Goal: Task Accomplishment & Management: Manage account settings

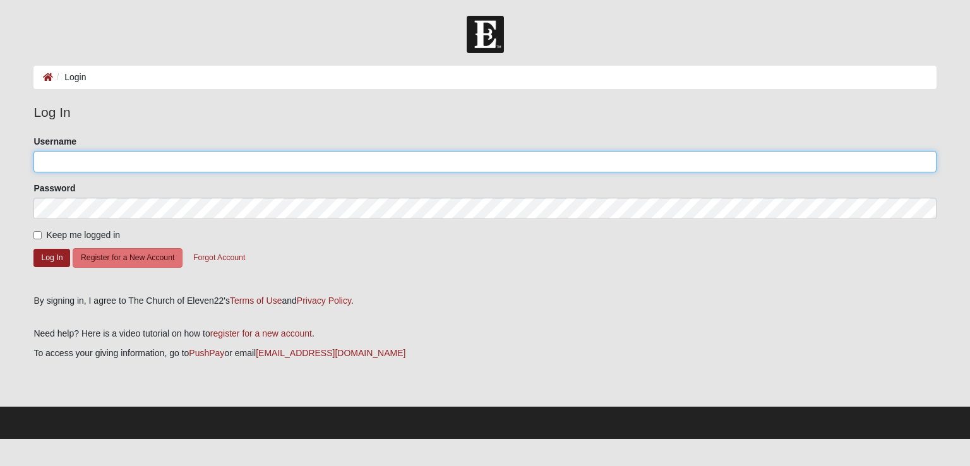
click at [90, 161] on input "Username" at bounding box center [484, 161] width 902 height 21
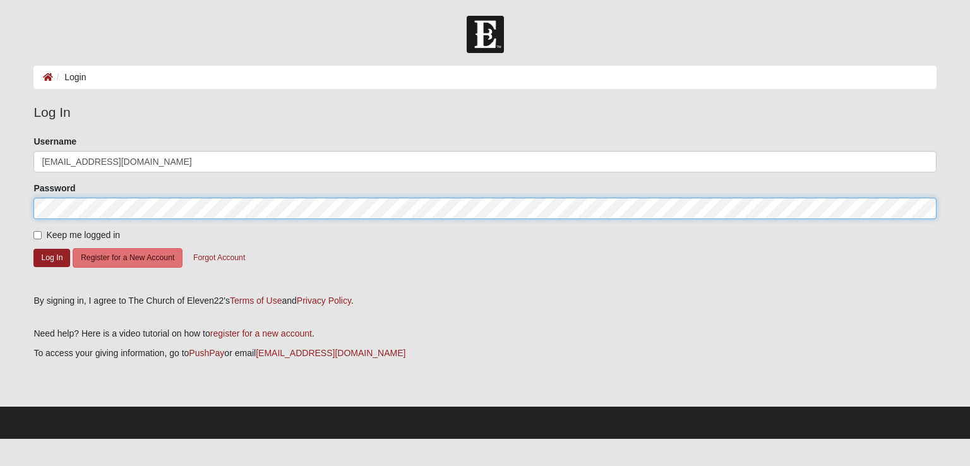
click at [33, 249] on button "Log In" at bounding box center [51, 258] width 37 height 18
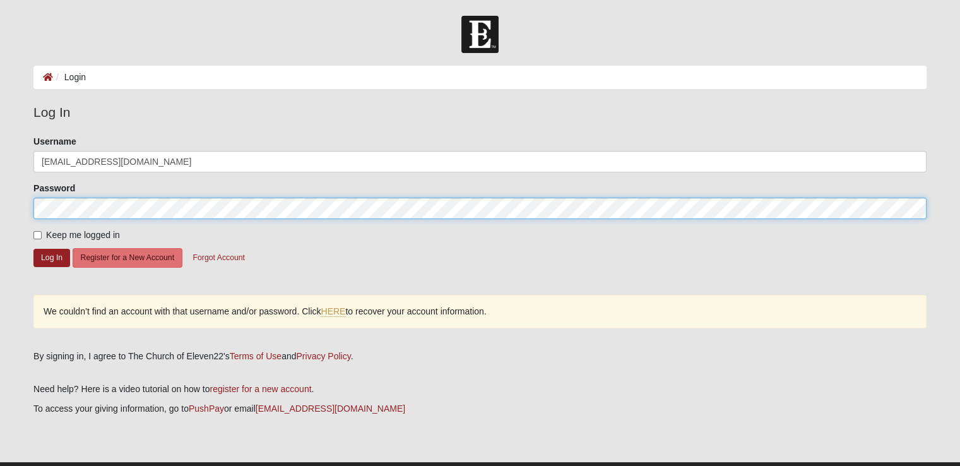
click at [33, 249] on button "Log In" at bounding box center [51, 258] width 37 height 18
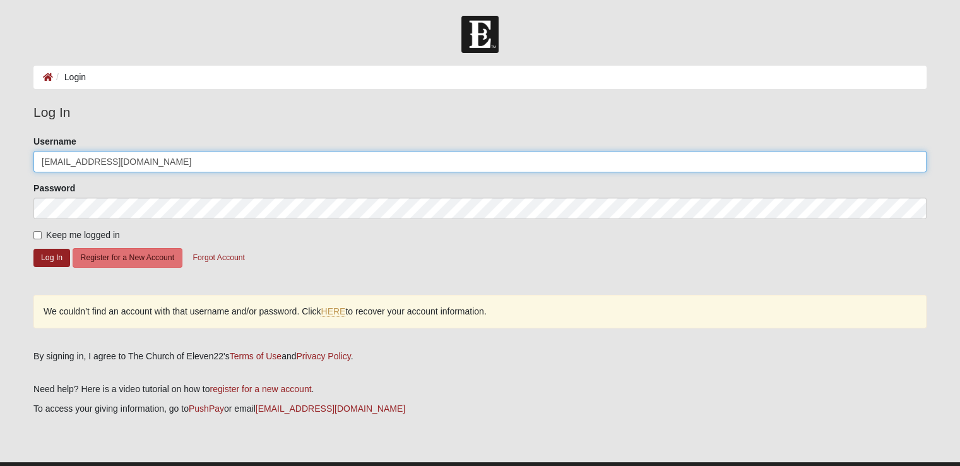
click at [187, 158] on input "[EMAIL_ADDRESS][DOMAIN_NAME]" at bounding box center [479, 161] width 893 height 21
type input "C"
type input "[EMAIL_ADDRESS][DOMAIN_NAME]"
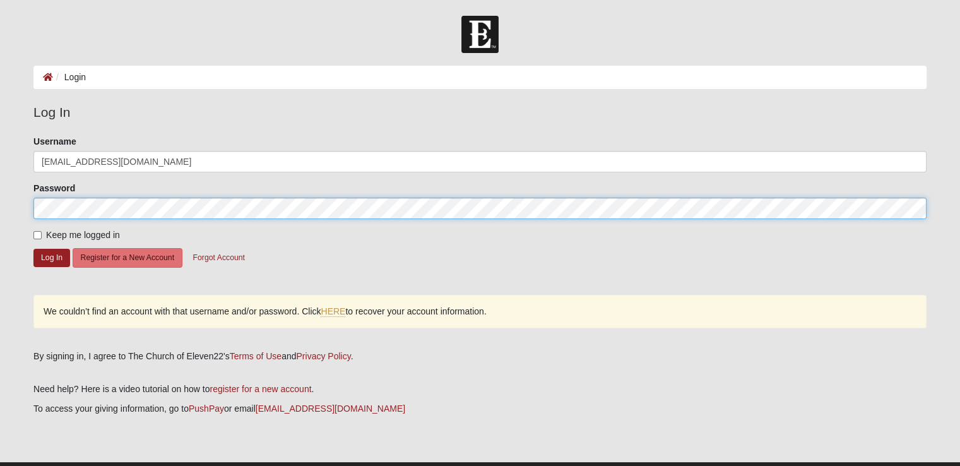
click at [33, 249] on button "Log In" at bounding box center [51, 258] width 37 height 18
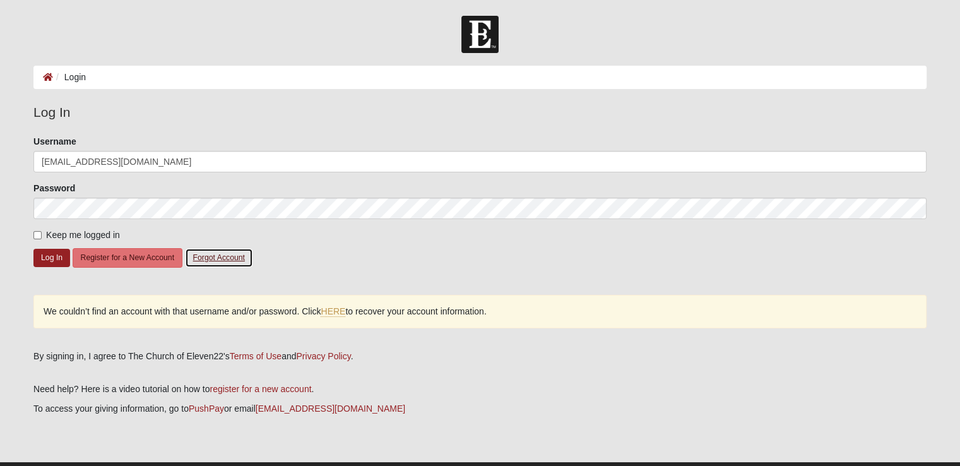
click at [210, 257] on button "Forgot Account" at bounding box center [219, 258] width 68 height 20
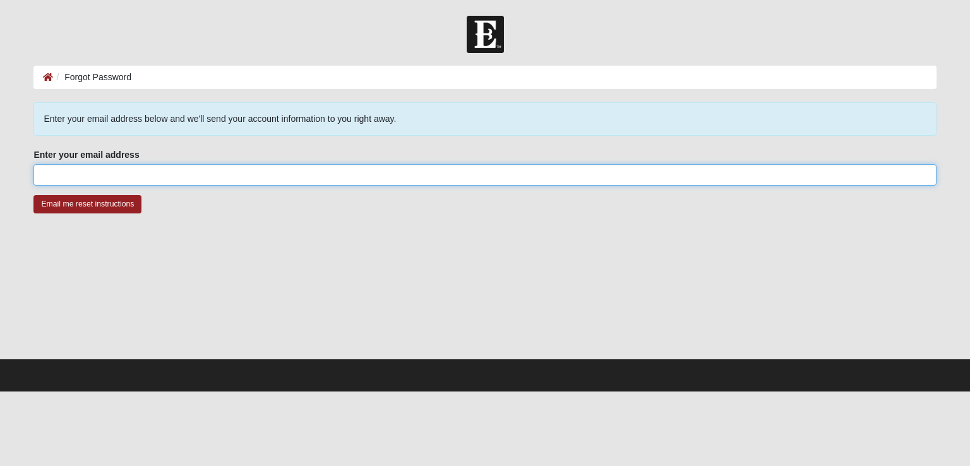
click at [116, 174] on input "Enter your email address" at bounding box center [484, 174] width 902 height 21
type input "[EMAIL_ADDRESS][DOMAIN_NAME]"
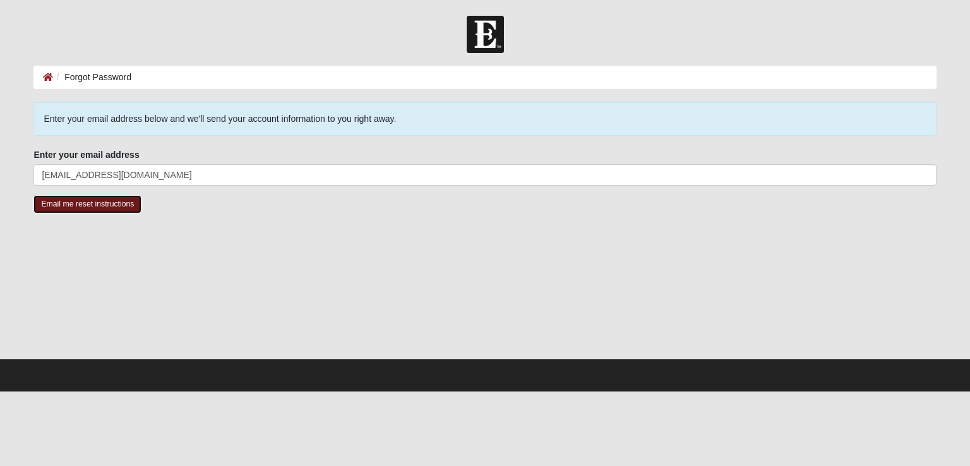
click at [101, 201] on input "Email me reset instructions" at bounding box center [87, 204] width 108 height 18
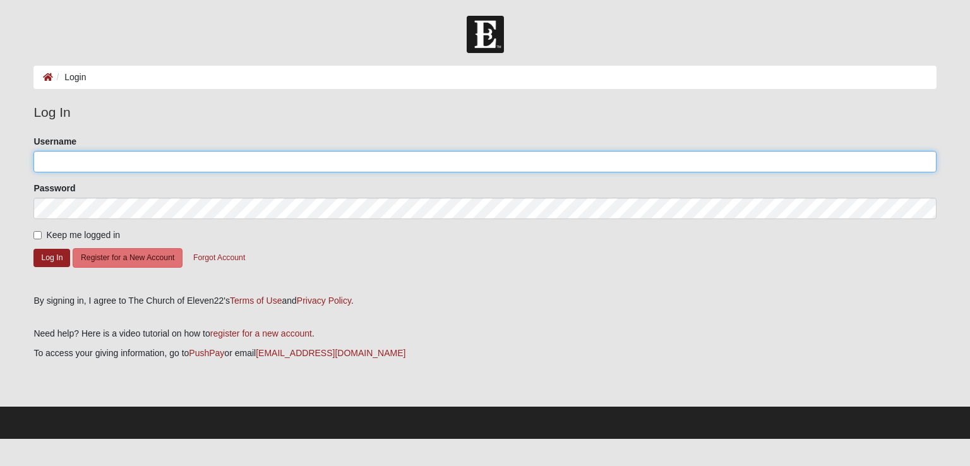
click at [155, 161] on input "Username" at bounding box center [484, 161] width 902 height 21
type input "[EMAIL_ADDRESS][DOMAIN_NAME]"
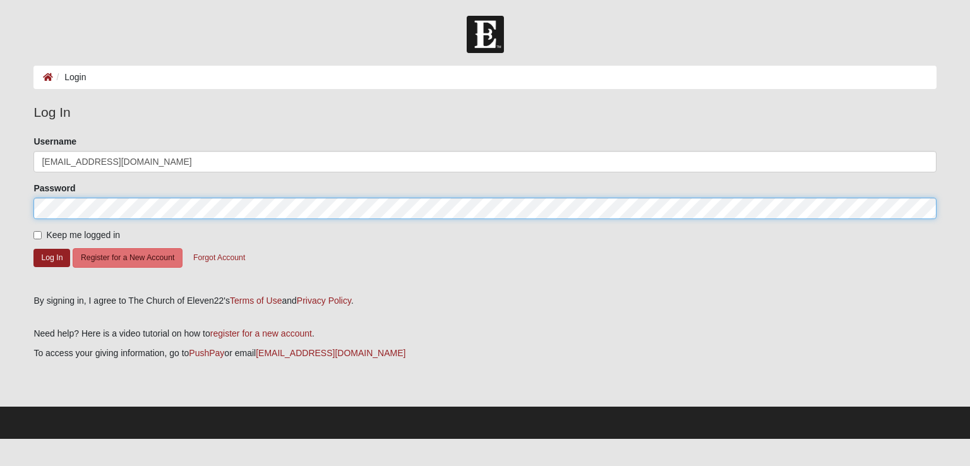
click at [33, 249] on button "Log In" at bounding box center [51, 258] width 37 height 18
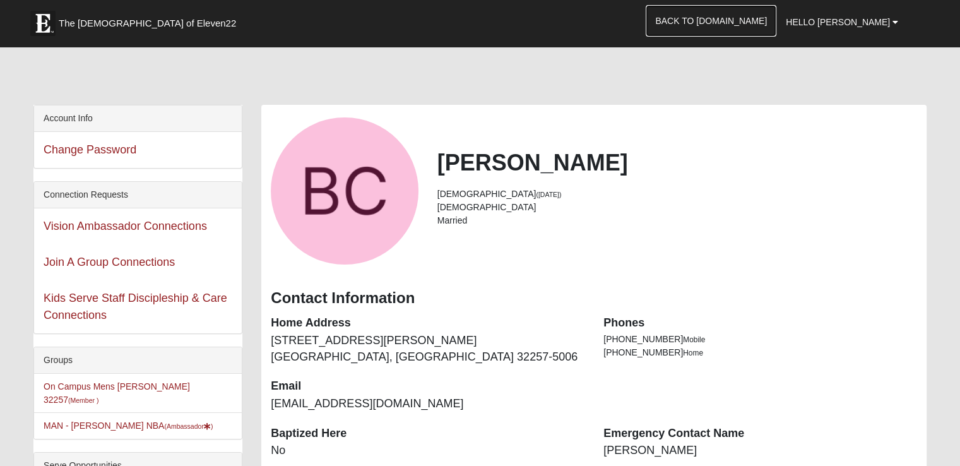
click at [750, 21] on link "Back to COE22.com" at bounding box center [711, 21] width 131 height 32
